Goal: Feedback & Contribution: Submit feedback/report problem

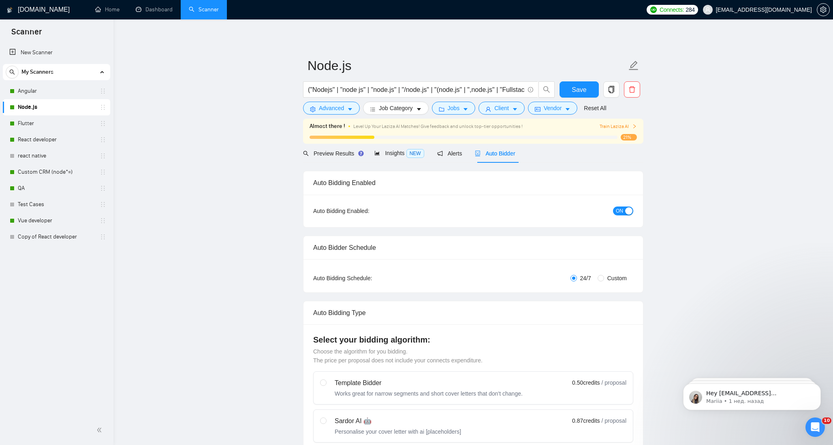
click at [492, 154] on span "Auto Bidder" at bounding box center [495, 153] width 40 height 6
click at [147, 7] on link "Dashboard" at bounding box center [154, 9] width 37 height 7
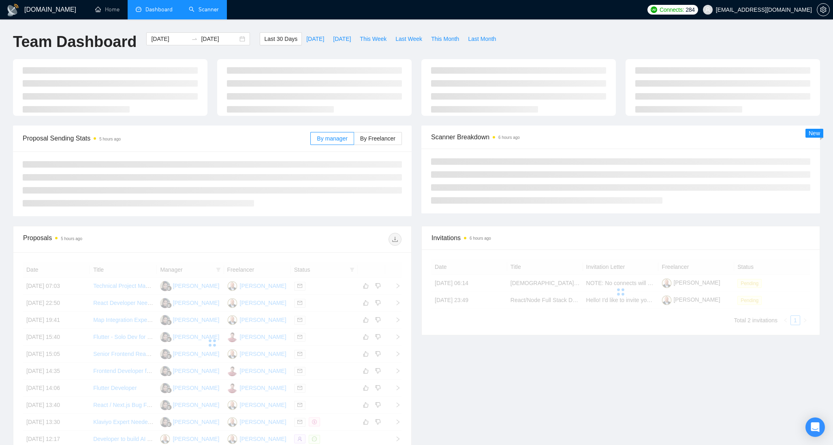
click at [214, 8] on link "Scanner" at bounding box center [204, 9] width 30 height 7
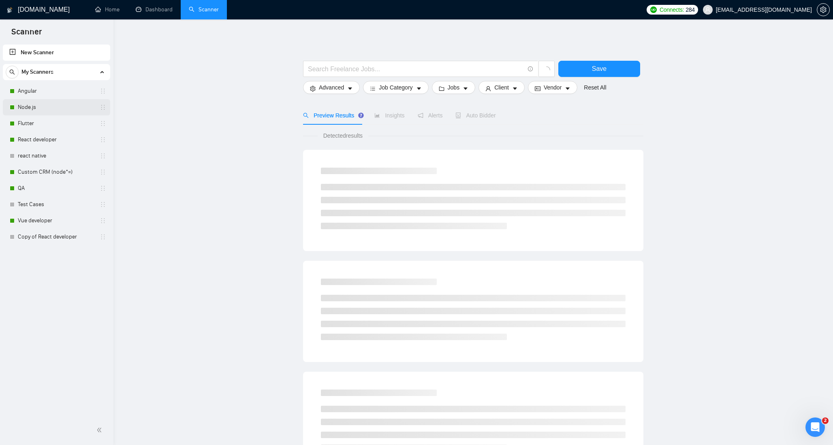
click at [33, 100] on link "Node.js" at bounding box center [56, 107] width 77 height 16
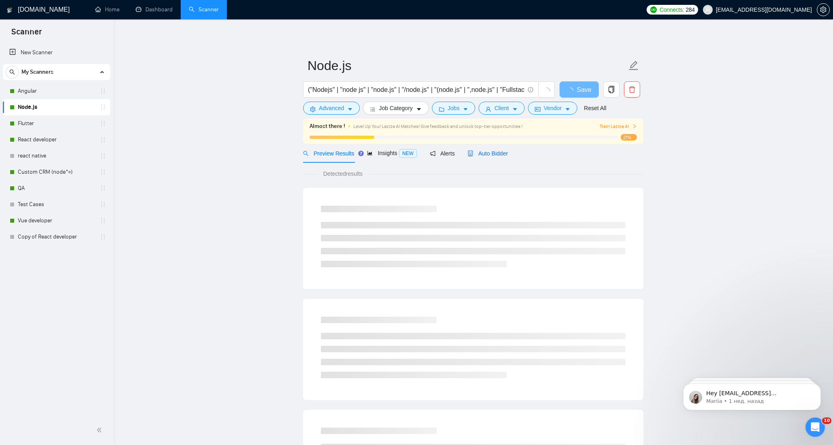
click at [485, 152] on span "Auto Bidder" at bounding box center [488, 153] width 40 height 6
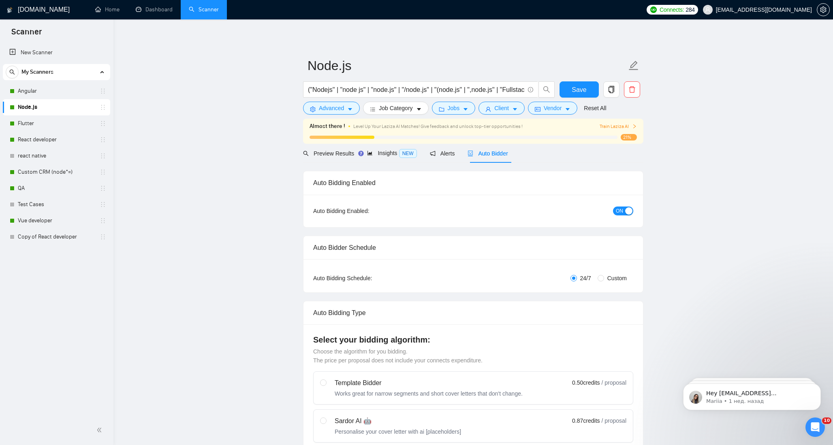
checkbox input "true"
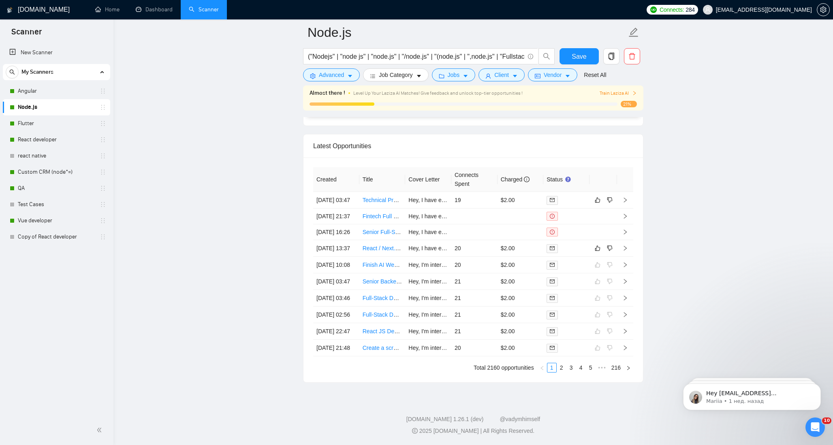
scroll to position [2175, 0]
click at [387, 245] on link "React / Next.js Bug Fixing & Front-End Improvements (Full Stack, TypeScript, Su…" at bounding box center [475, 248] width 224 height 6
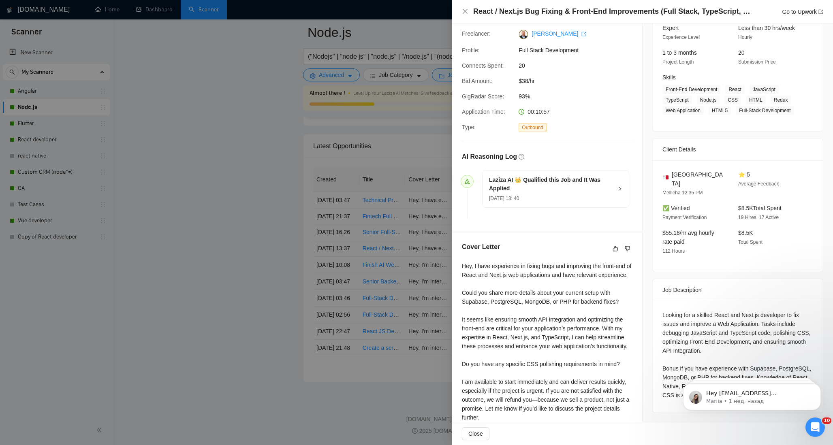
scroll to position [91, 0]
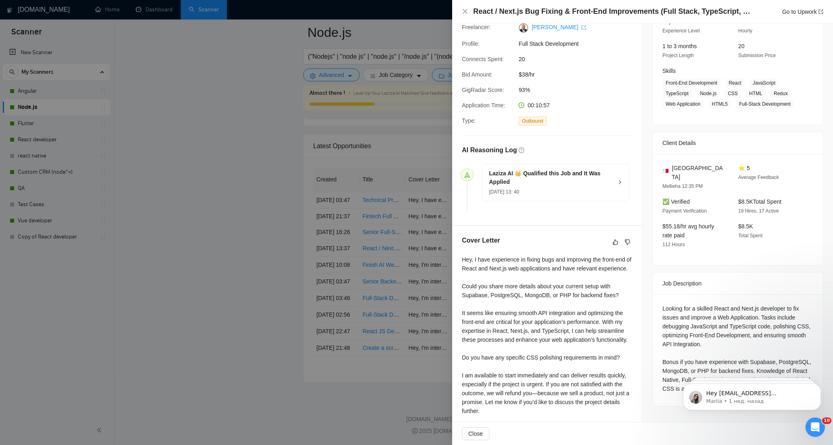
click at [286, 221] on div at bounding box center [416, 222] width 833 height 445
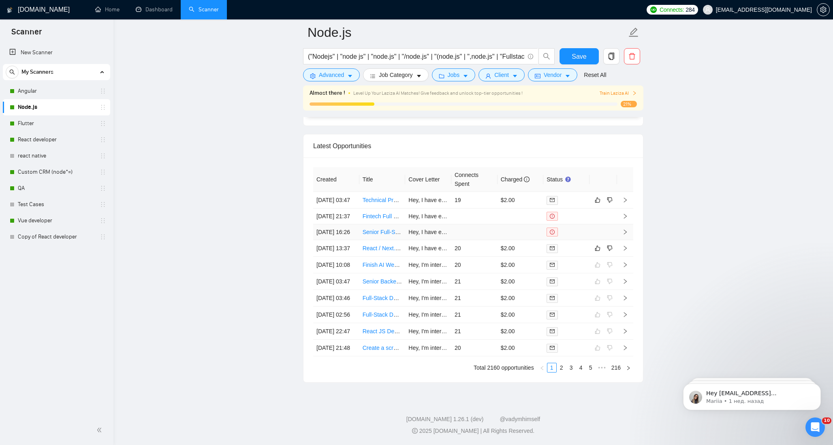
scroll to position [2147, 0]
click at [626, 197] on icon "right" at bounding box center [625, 200] width 6 height 6
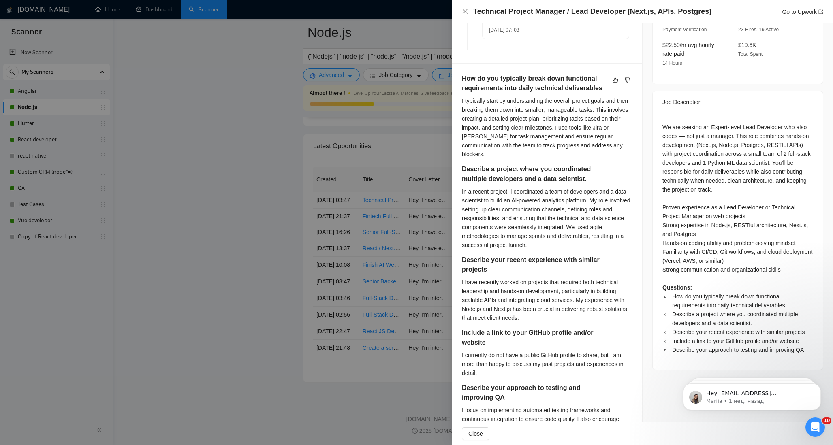
scroll to position [243, 0]
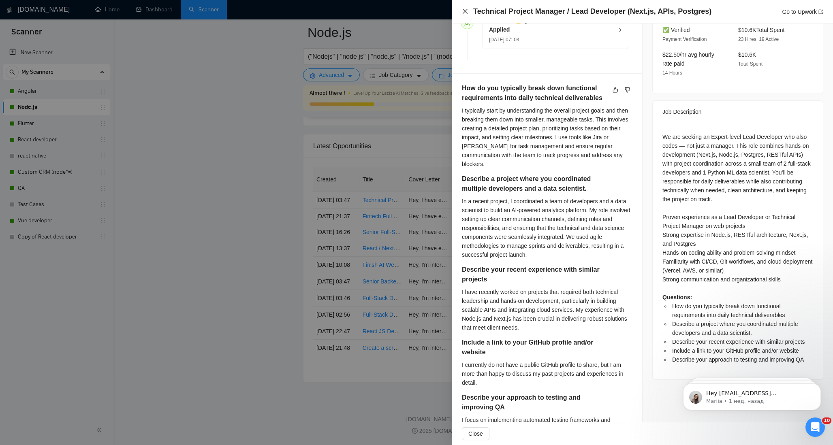
click at [467, 12] on icon "close" at bounding box center [465, 11] width 6 height 6
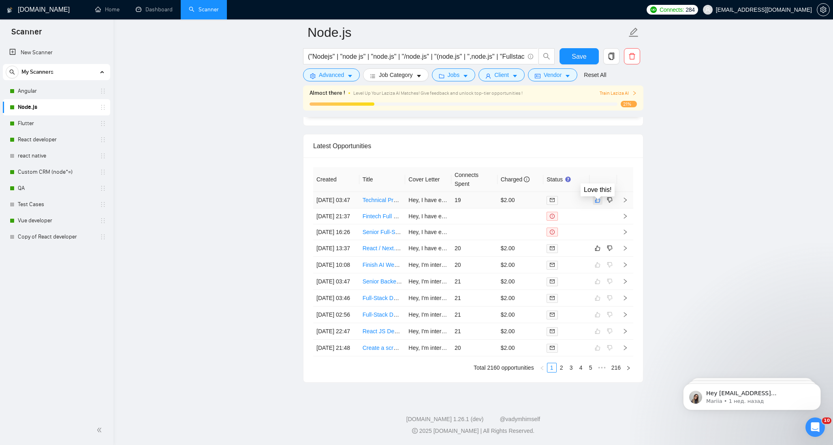
click at [597, 197] on icon "like" at bounding box center [598, 200] width 6 height 6
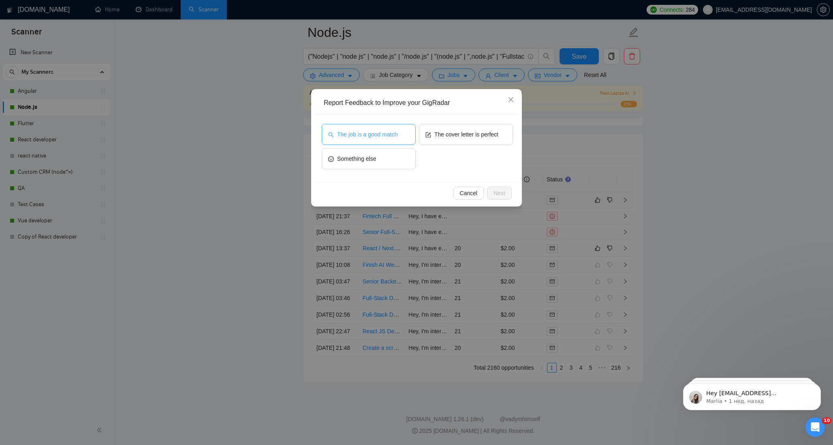
click at [380, 135] on span "The job is a good match" at bounding box center [367, 134] width 60 height 9
click at [492, 137] on span "The cover letter is perfect" at bounding box center [466, 134] width 64 height 9
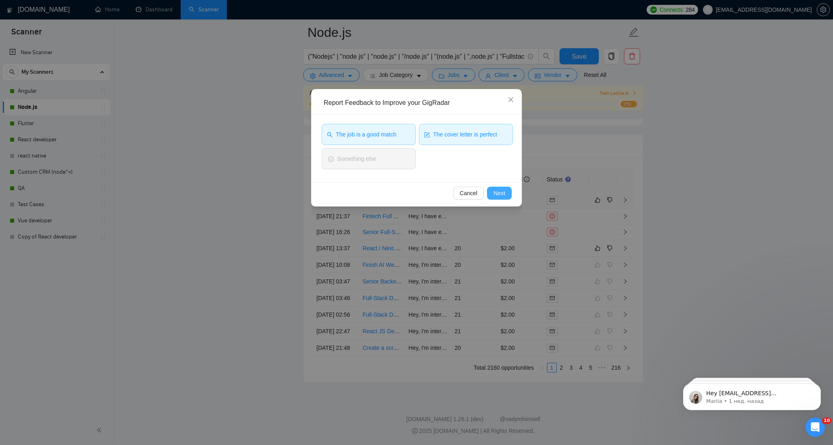
click at [506, 191] on button "Next" at bounding box center [499, 193] width 25 height 13
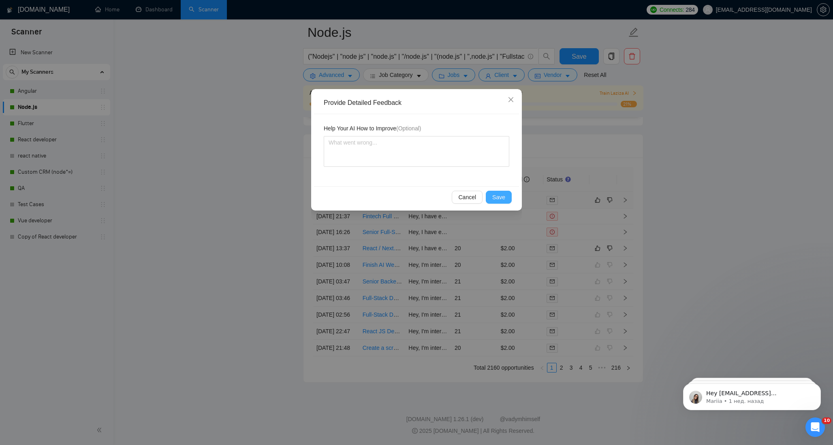
click at [500, 194] on span "Save" at bounding box center [498, 197] width 13 height 9
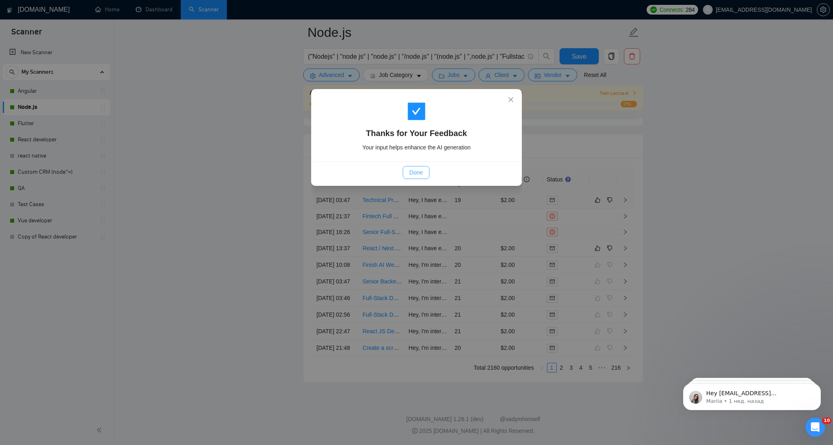
click at [417, 171] on span "Done" at bounding box center [415, 172] width 13 height 9
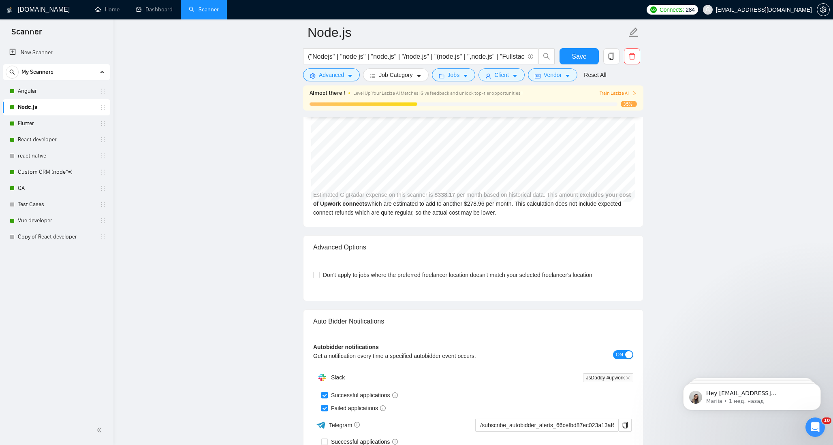
scroll to position [1751, 0]
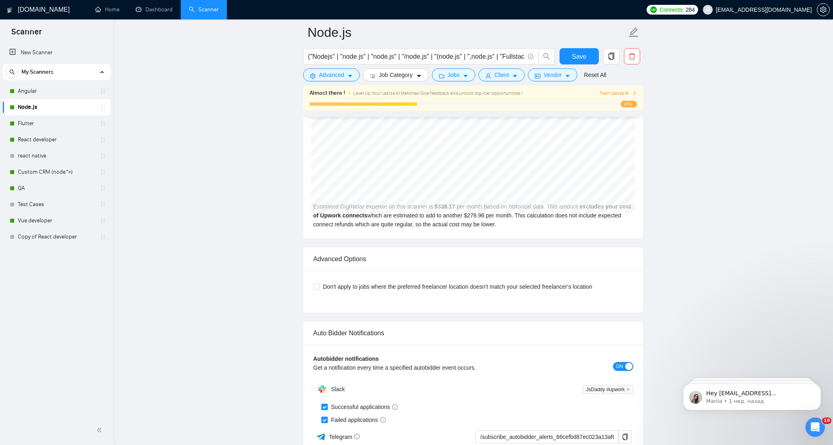
click at [628, 99] on div "Almost there ! Level Up Your Laziza AI Matches! Give feedback and unlock top-ti…" at bounding box center [473, 98] width 327 height 19
click at [628, 102] on span "35%" at bounding box center [629, 104] width 16 height 6
click at [630, 90] on span "Train Laziza AI" at bounding box center [618, 94] width 37 height 8
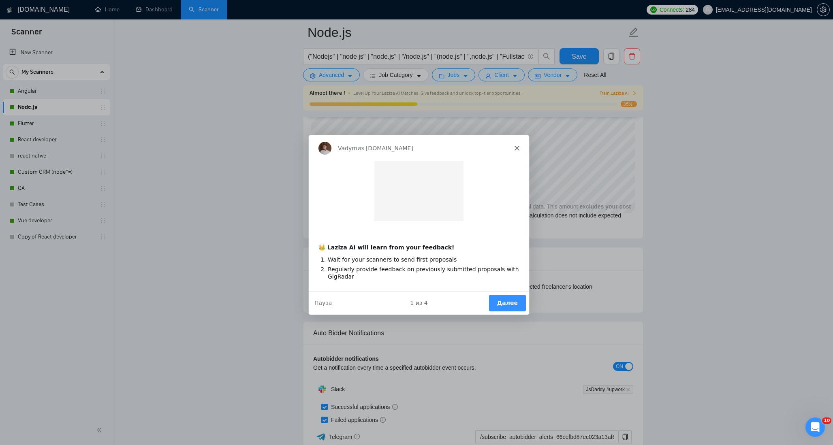
scroll to position [0, 0]
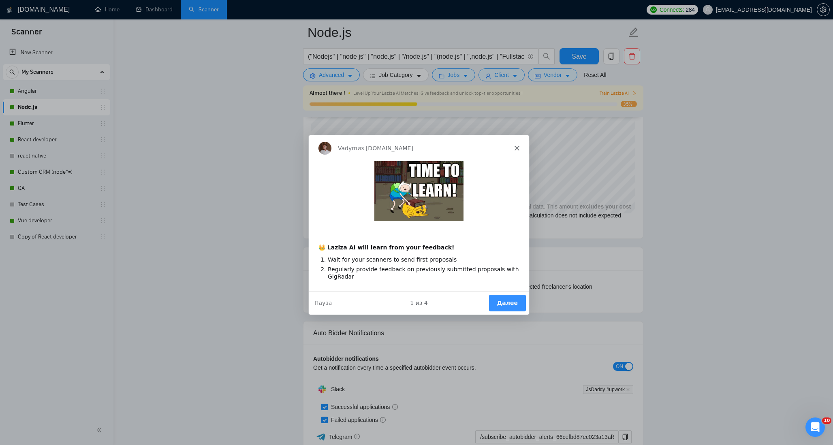
click at [504, 301] on button "Далее" at bounding box center [507, 303] width 37 height 17
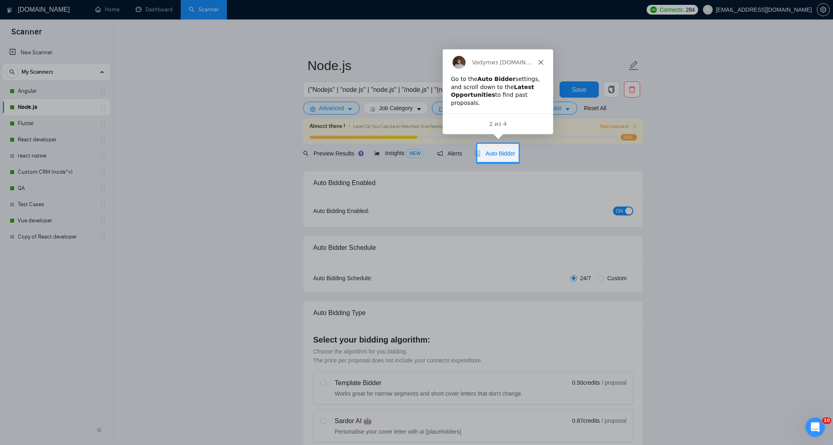
click at [495, 152] on span "Auto Bidder" at bounding box center [495, 153] width 40 height 6
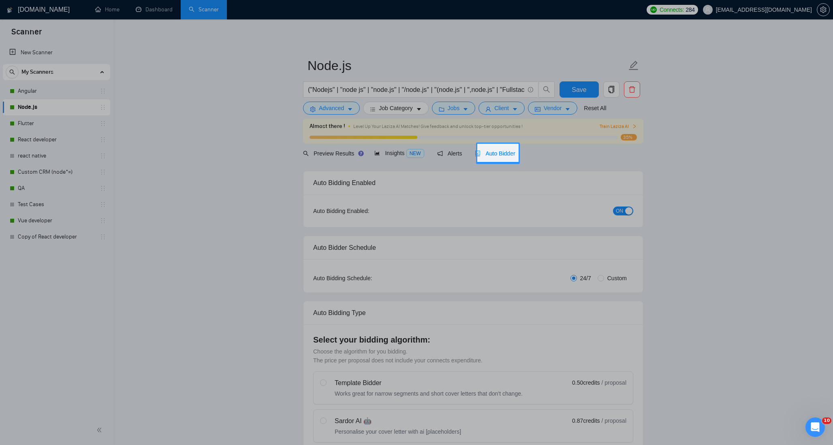
click at [501, 156] on span "Auto Bidder" at bounding box center [495, 153] width 40 height 6
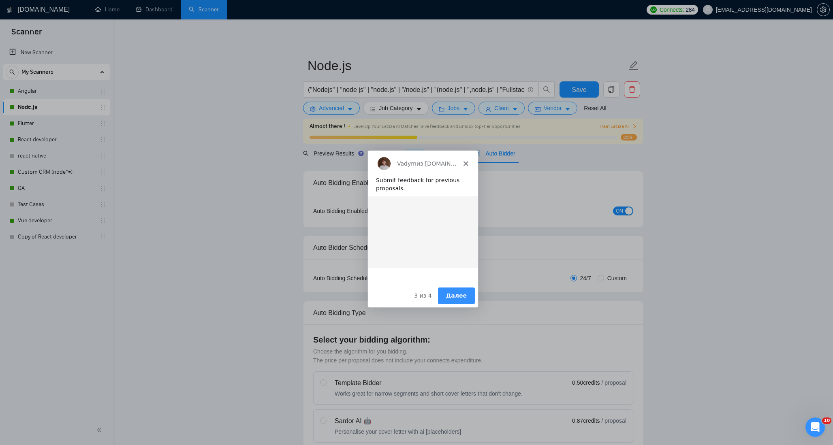
click at [506, 153] on div "Product tour overlay" at bounding box center [416, 222] width 833 height 445
click at [463, 292] on button "Далее" at bounding box center [456, 295] width 37 height 17
click at [461, 295] on button "Далее" at bounding box center [456, 295] width 37 height 17
click at [461, 297] on button "Далее" at bounding box center [456, 295] width 37 height 17
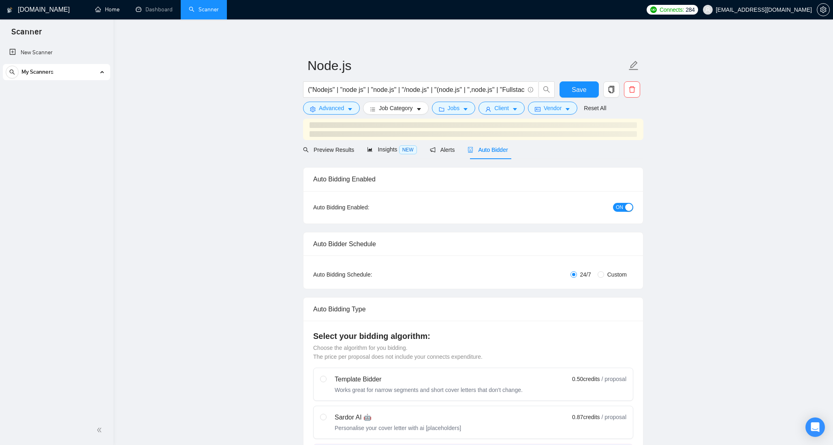
checkbox input "true"
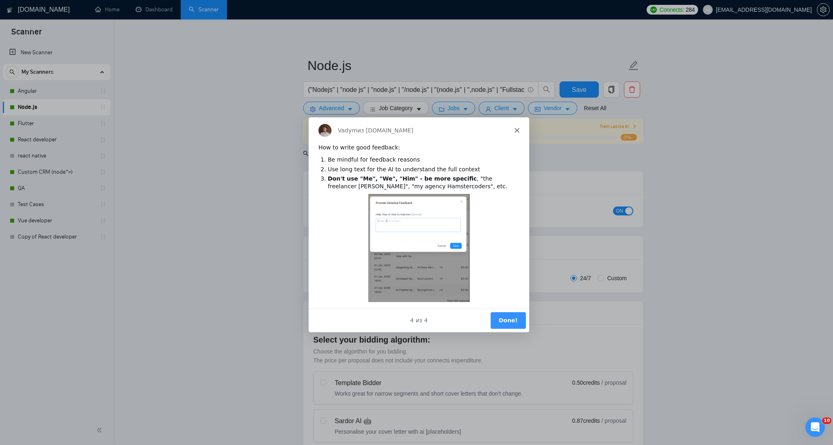
click at [515, 130] on icon "Закрыть" at bounding box center [516, 130] width 5 height 5
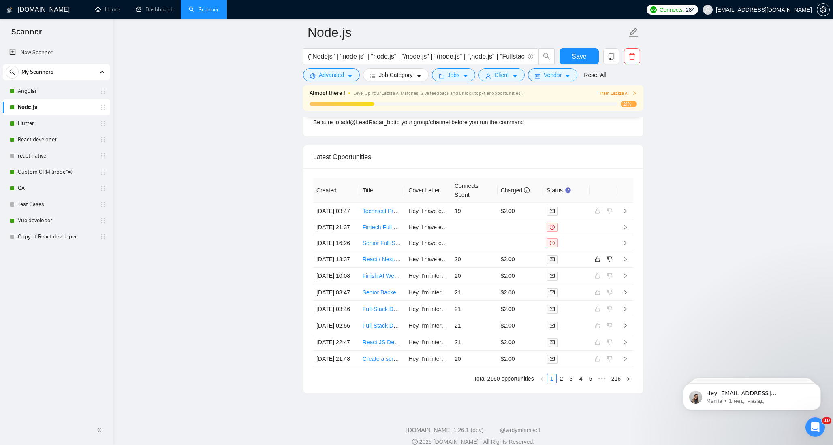
scroll to position [2162, 0]
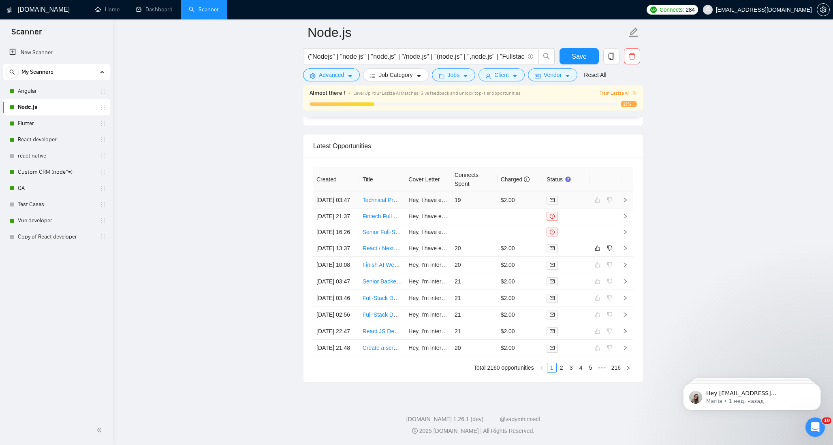
click at [625, 197] on icon "right" at bounding box center [625, 200] width 6 height 6
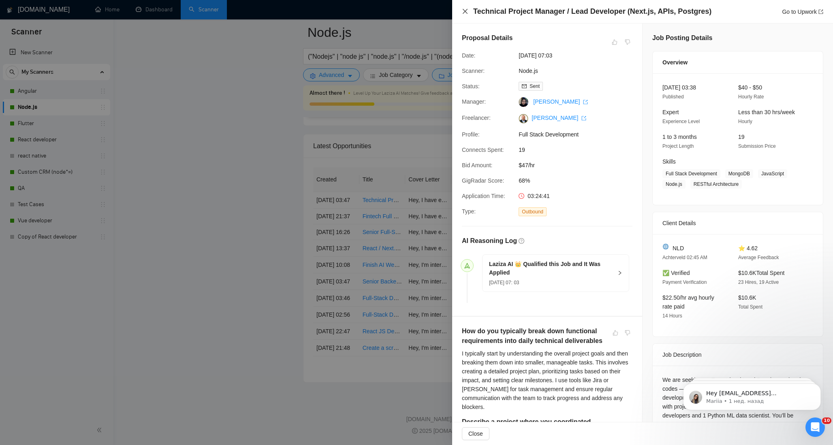
click at [463, 10] on icon "close" at bounding box center [465, 11] width 5 height 5
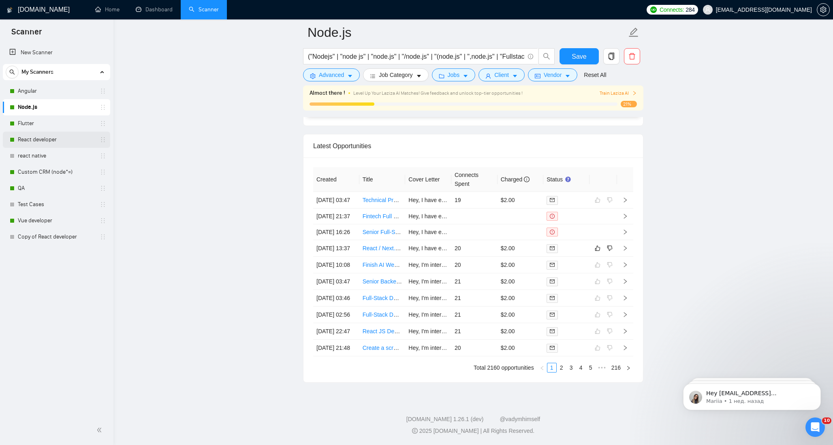
click at [35, 137] on link "React developer" at bounding box center [56, 140] width 77 height 16
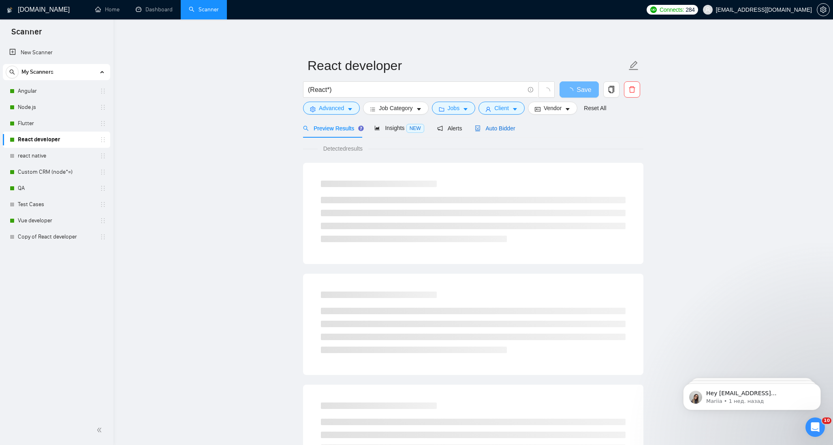
click at [508, 127] on span "Auto Bidder" at bounding box center [495, 128] width 40 height 6
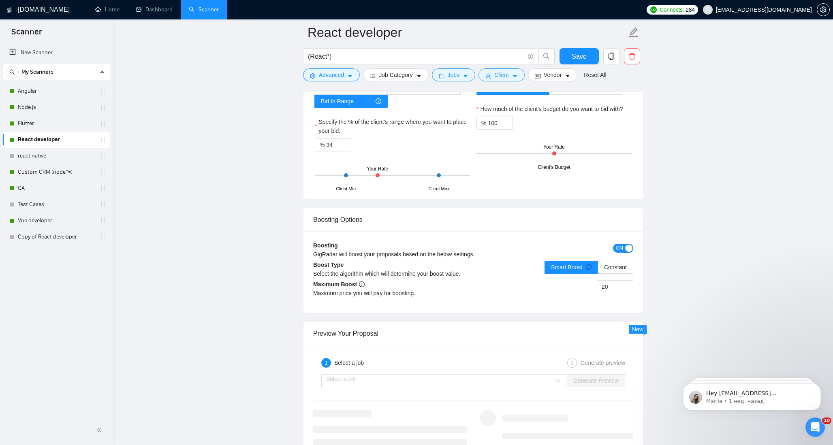
scroll to position [1376, 0]
